Goal: Communication & Community: Answer question/provide support

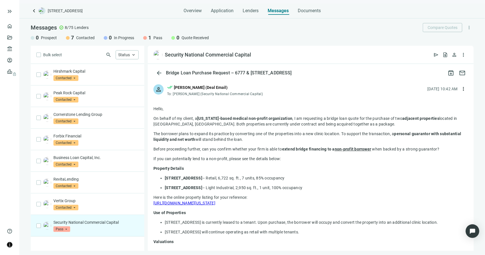
scroll to position [538, 0]
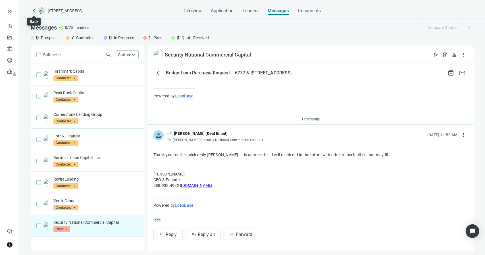
click at [34, 11] on span "keyboard_arrow_left" at bounding box center [34, 10] width 7 height 7
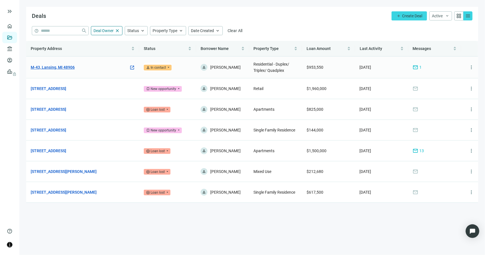
click at [64, 69] on link "M-43, Lansing, MI 48906" at bounding box center [53, 67] width 44 height 6
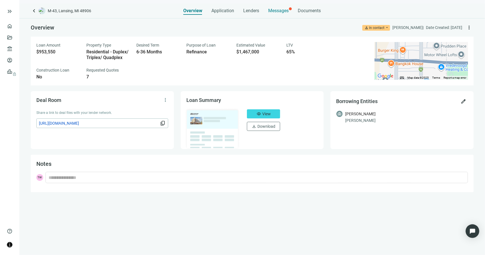
click at [274, 12] on span "Messages" at bounding box center [279, 10] width 20 height 5
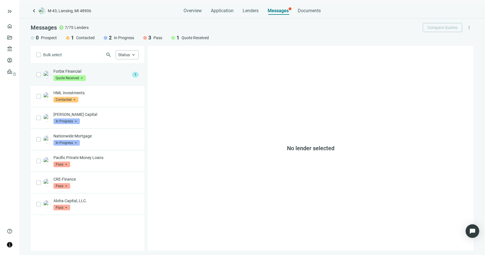
click at [108, 70] on p "Forbix Financial" at bounding box center [91, 71] width 76 height 6
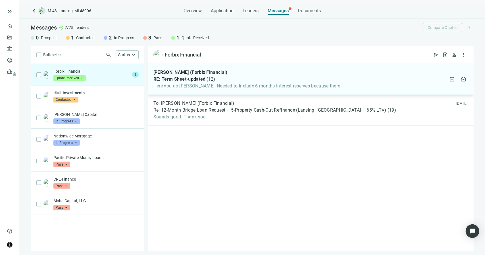
click at [242, 92] on div "Valerie Hapner (Forbix Financial) RE: Term Sheet-updated ( 12 ) Here you go Ter…" at bounding box center [311, 79] width 326 height 31
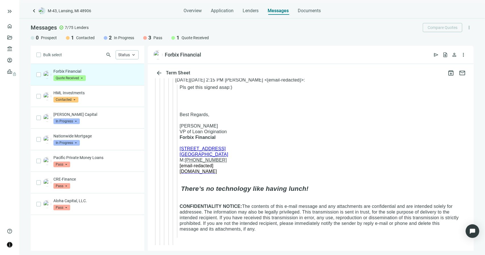
scroll to position [1126, 0]
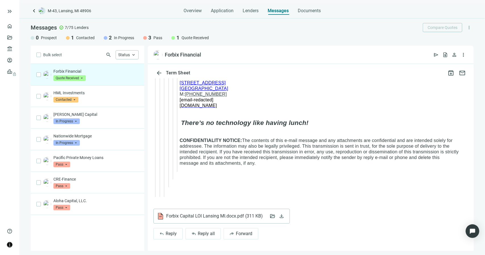
click at [192, 217] on span "Forbix Capital LOI Lansing MI.docx.pdf ( 311 KB )" at bounding box center [214, 216] width 96 height 6
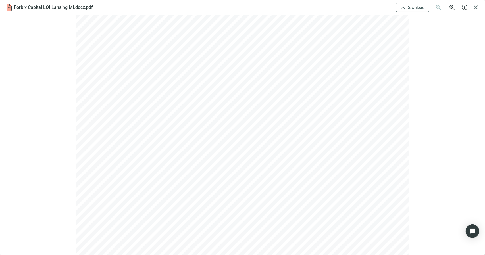
scroll to position [85, 0]
click at [410, 11] on button "download Download" at bounding box center [412, 7] width 33 height 9
click at [473, 5] on span "close" at bounding box center [476, 7] width 7 height 7
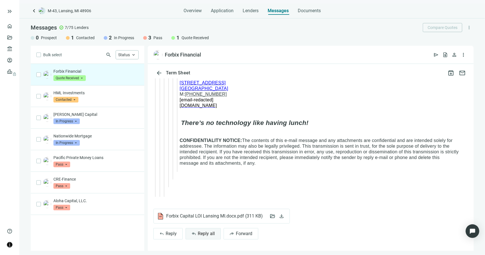
click at [215, 232] on button "reply_all Reply all" at bounding box center [203, 233] width 35 height 11
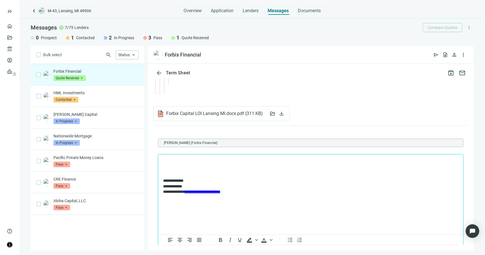
scroll to position [0, 0]
click at [228, 164] on p "**********" at bounding box center [308, 162] width 290 height 6
click at [267, 162] on p "**********" at bounding box center [308, 162] width 290 height 6
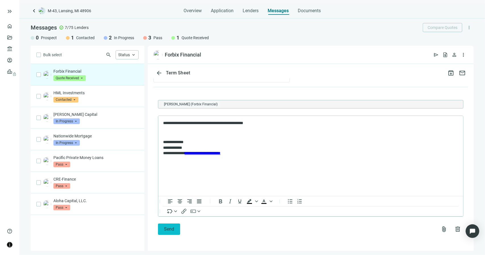
click at [171, 232] on button "Send" at bounding box center [169, 229] width 22 height 11
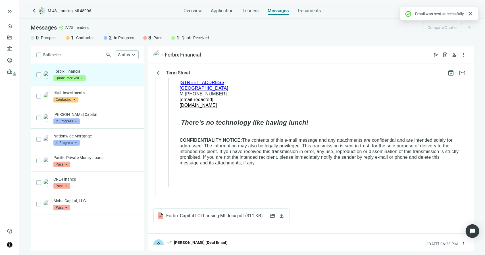
scroll to position [1236, 0]
